Goal: Communication & Community: Answer question/provide support

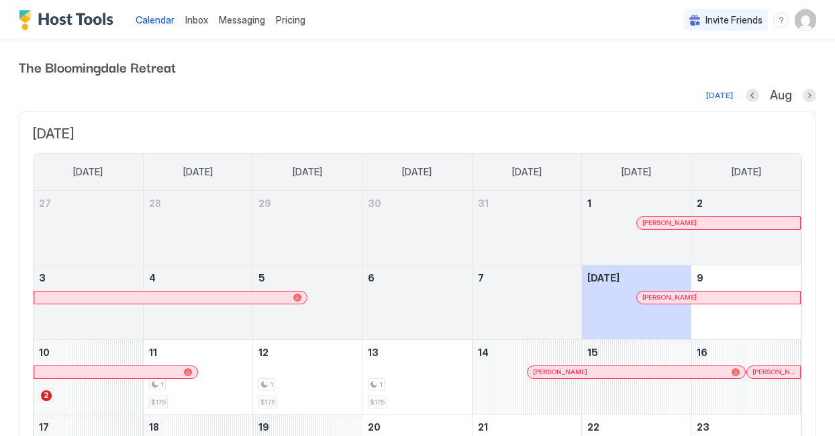
scroll to position [107, 0]
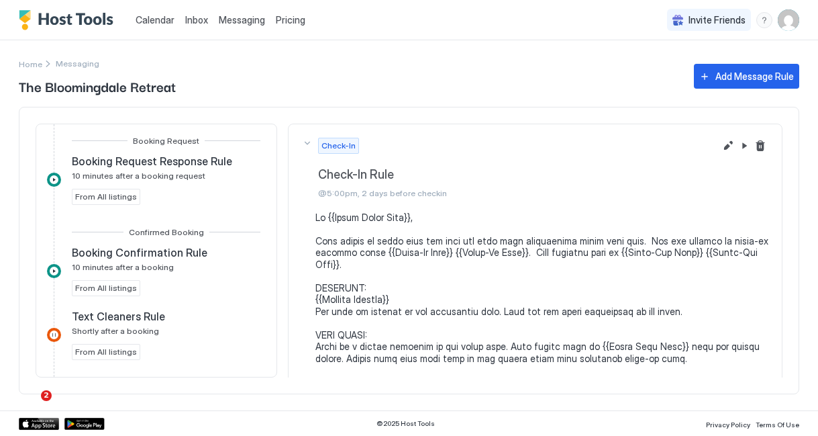
scroll to position [263, 0]
